Goal: Task Accomplishment & Management: Complete application form

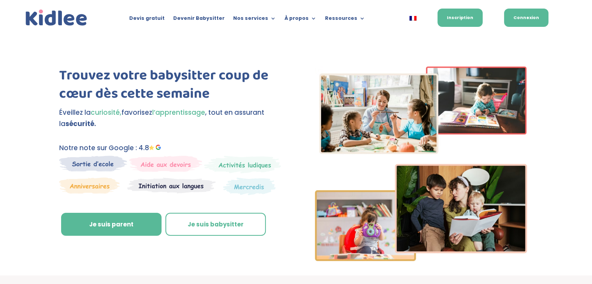
click at [512, 16] on link "Connexion" at bounding box center [526, 18] width 44 height 18
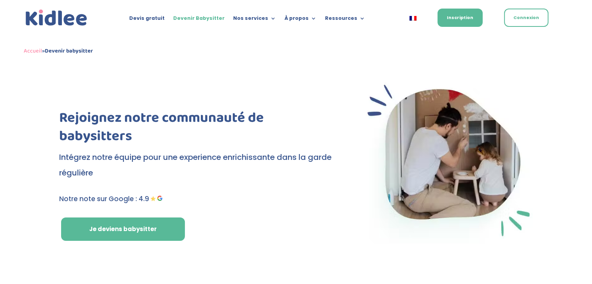
click at [295, 117] on h1 "Rejoignez notre communauté de babysitters" at bounding box center [196, 129] width 274 height 41
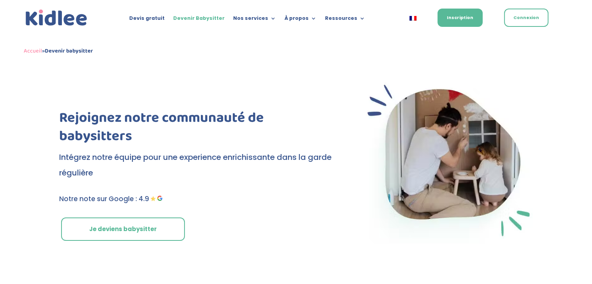
click at [123, 230] on link "Je deviens babysitter" at bounding box center [123, 229] width 124 height 23
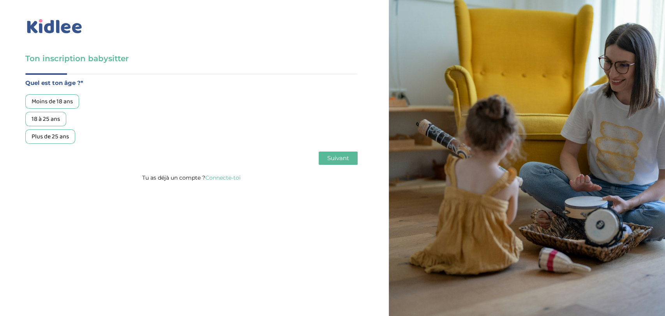
click at [35, 117] on div "18 à 25 ans" at bounding box center [45, 119] width 41 height 14
click at [319, 155] on button "Suivant" at bounding box center [338, 158] width 39 height 13
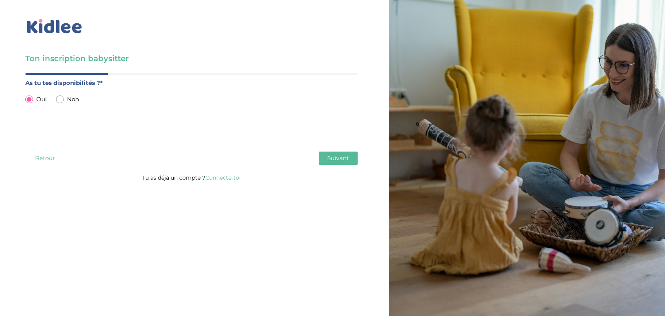
click at [61, 101] on input "radio" at bounding box center [60, 99] width 8 height 8
radio input "true"
radio input "false"
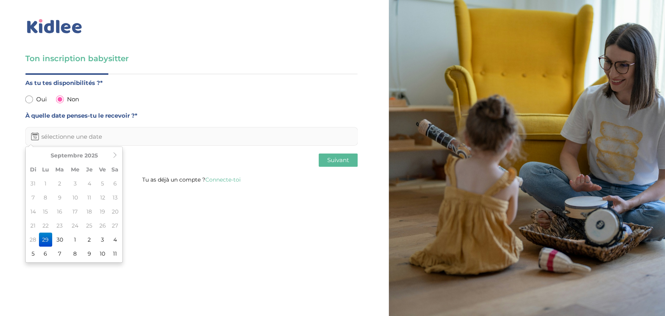
click at [190, 129] on input "text" at bounding box center [191, 136] width 332 height 19
click at [56, 259] on td "7" at bounding box center [59, 254] width 15 height 14
type input "[DATE]"
click at [328, 160] on span "Suivant" at bounding box center [338, 159] width 22 height 7
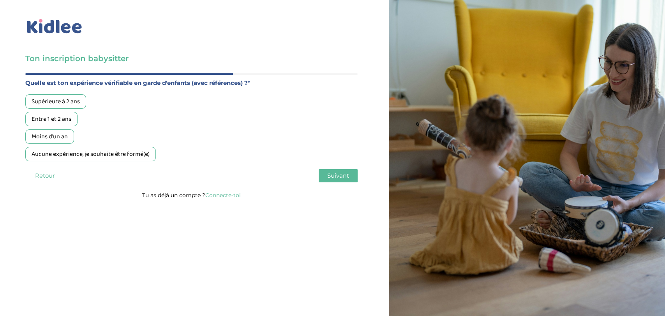
click at [57, 120] on div "Entre 1 et 2 ans" at bounding box center [51, 119] width 52 height 14
click at [338, 175] on span "Suivant" at bounding box center [338, 175] width 22 height 7
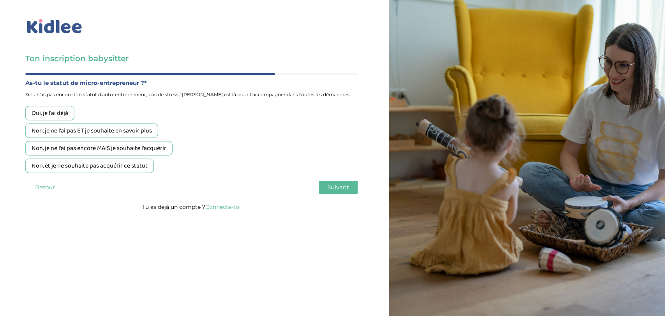
click at [45, 116] on div "Oui, je l'ai déjà" at bounding box center [49, 113] width 49 height 14
click at [325, 184] on button "Suivant" at bounding box center [338, 187] width 39 height 13
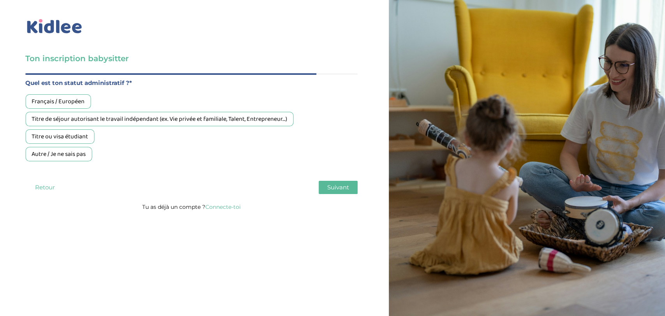
click at [53, 102] on div "Français / Européen" at bounding box center [57, 101] width 65 height 14
click at [331, 184] on span "Suivant" at bounding box center [338, 186] width 22 height 7
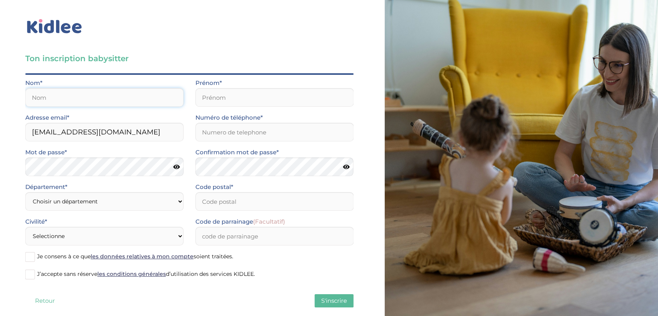
click at [90, 100] on input "text" at bounding box center [104, 97] width 159 height 19
type input "t"
type input "NAFTI"
type input "test api meta"
click at [0, 122] on div "Ton inscription babysitter Merci de vérifier que tous les champs sont remplis a…" at bounding box center [189, 164] width 391 height 329
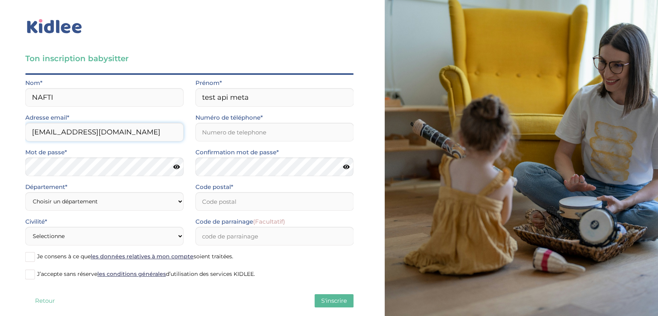
drag, startPoint x: 58, startPoint y: 133, endPoint x: 0, endPoint y: 139, distance: 58.4
click at [0, 139] on div "Ton inscription babysitter Merci de vérifier que tous les champs sont remplis a…" at bounding box center [189, 164] width 391 height 329
type input "[EMAIL_ADDRESS][DOMAIN_NAME]"
click at [218, 129] on input "Numéro de téléphone*" at bounding box center [275, 132] width 159 height 19
type input "0647484940"
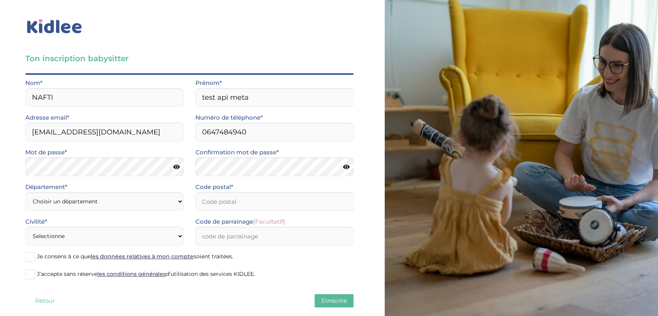
click at [187, 147] on div "Mot de passe*" at bounding box center [104, 164] width 170 height 35
click at [0, 172] on div "Ton inscription babysitter Merci de vérifier que tous les champs sont remplis a…" at bounding box center [189, 164] width 391 height 329
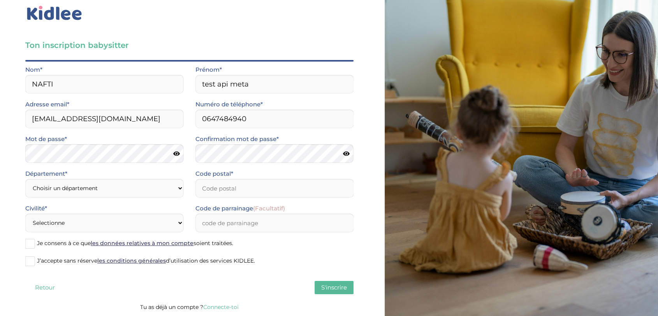
click at [12, 192] on div "Ton inscription babysitter Merci de vérifier que tous les champs sont remplis a…" at bounding box center [189, 151] width 391 height 329
click at [65, 183] on select "Choisir un département [GEOGRAPHIC_DATA] (75) [GEOGRAPHIC_DATA] (92) [GEOGRAPHI…" at bounding box center [104, 188] width 159 height 19
select select "75"
click at [25, 179] on select "Choisir un département [GEOGRAPHIC_DATA] (75) [GEOGRAPHIC_DATA] (92) [GEOGRAPHI…" at bounding box center [104, 188] width 159 height 19
click at [215, 189] on input "Code postal*" at bounding box center [275, 188] width 159 height 19
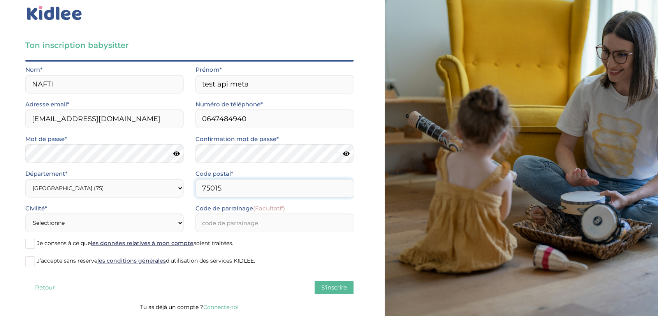
type input "75015"
click at [137, 223] on select "Selectionne Mr [PERSON_NAME]" at bounding box center [104, 222] width 159 height 19
select select "0"
click at [25, 213] on select "Selectionne Mr [PERSON_NAME]" at bounding box center [104, 222] width 159 height 19
click at [32, 243] on span at bounding box center [30, 244] width 10 height 10
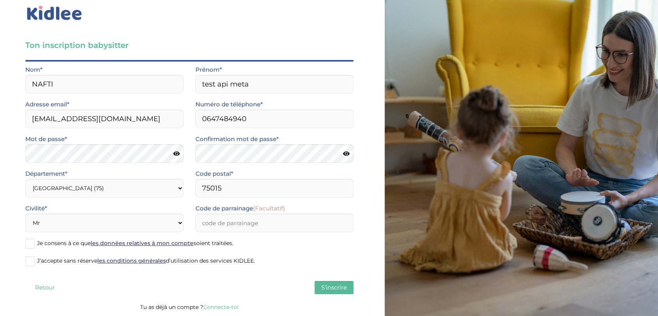
click at [0, 0] on input "Je consens à ce que les données relatives à mon compte soient traitées." at bounding box center [0, 0] width 0 height 0
click at [30, 261] on span at bounding box center [30, 261] width 10 height 10
click at [0, 0] on input "J’accepte sans réserve les conditions générales d’utilisation des services KIDL…" at bounding box center [0, 0] width 0 height 0
click at [324, 287] on span "S'inscrire" at bounding box center [334, 287] width 26 height 7
